Goal: Find specific page/section: Find specific page/section

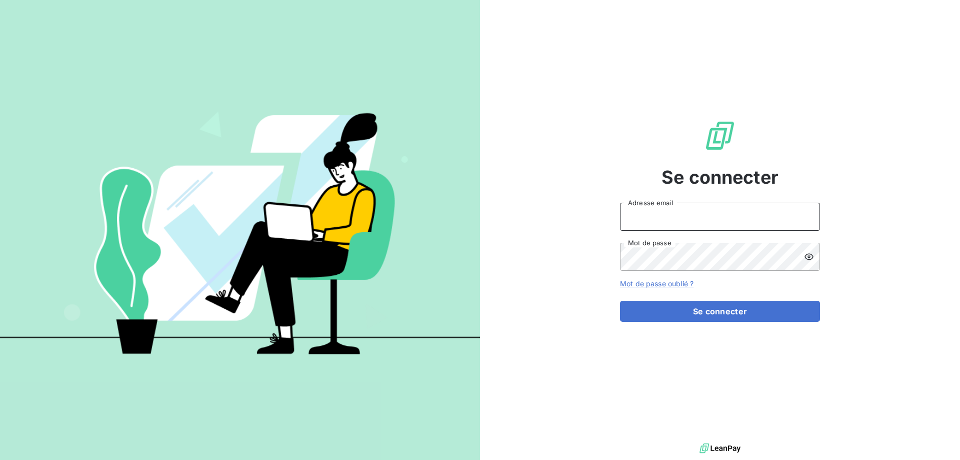
click at [648, 224] on input "Adresse email" at bounding box center [720, 217] width 200 height 28
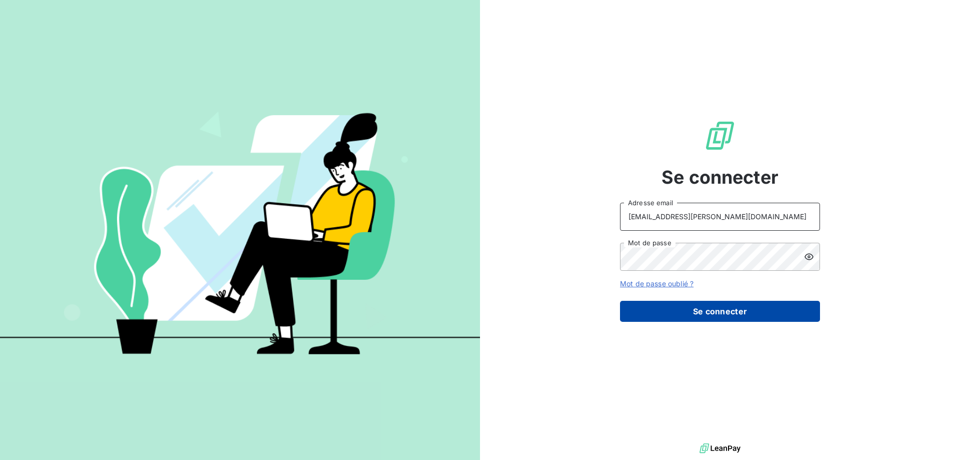
type input "[EMAIL_ADDRESS][PERSON_NAME][DOMAIN_NAME]"
click at [667, 312] on button "Se connecter" at bounding box center [720, 311] width 200 height 21
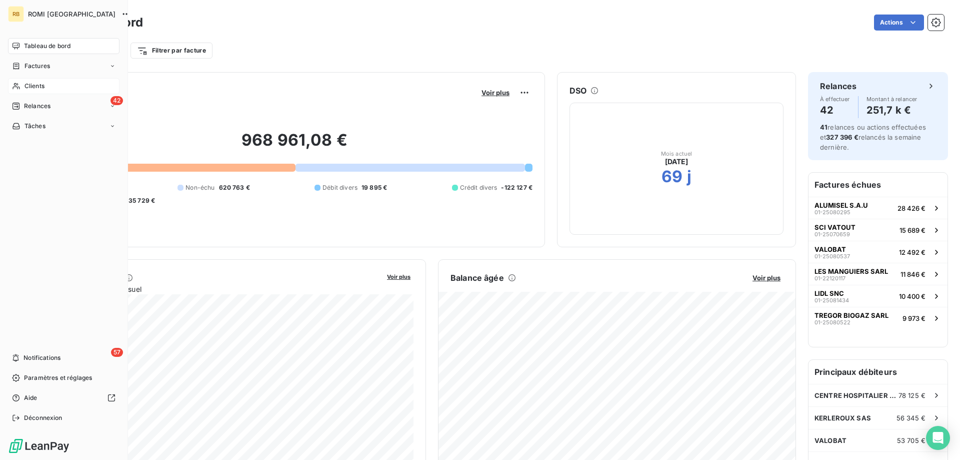
click at [34, 89] on span "Clients" at bounding box center [35, 86] width 20 height 9
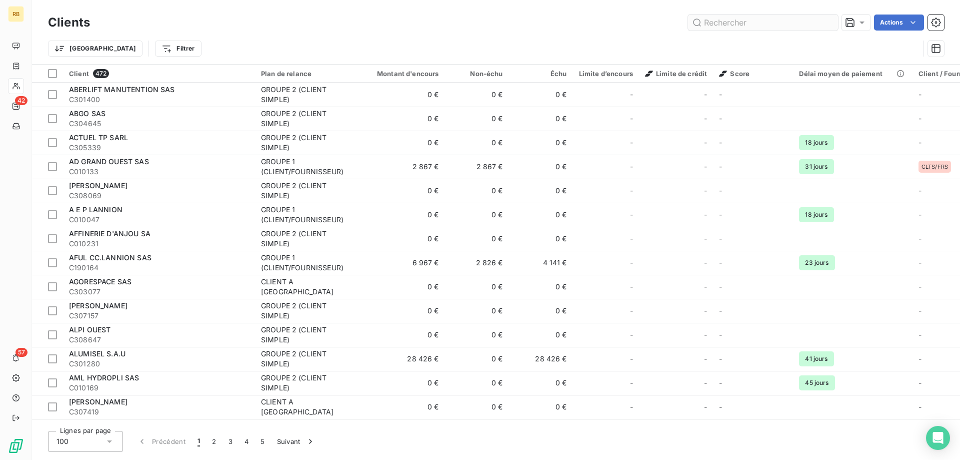
click at [725, 25] on input "text" at bounding box center [763, 23] width 150 height 16
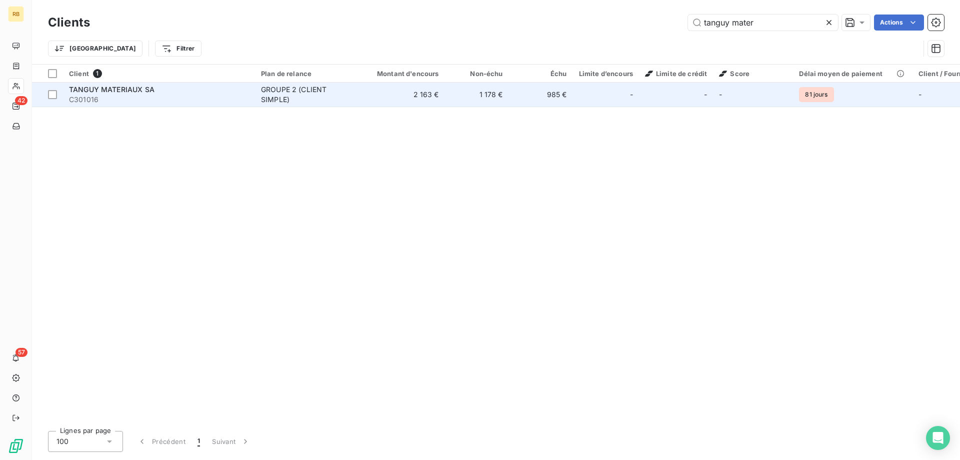
type input "tanguy mater"
click at [262, 98] on div "GROUPE 2 (CLIENT SIMPLE)" at bounding box center [307, 95] width 92 height 20
